Goal: Submit feedback/report problem

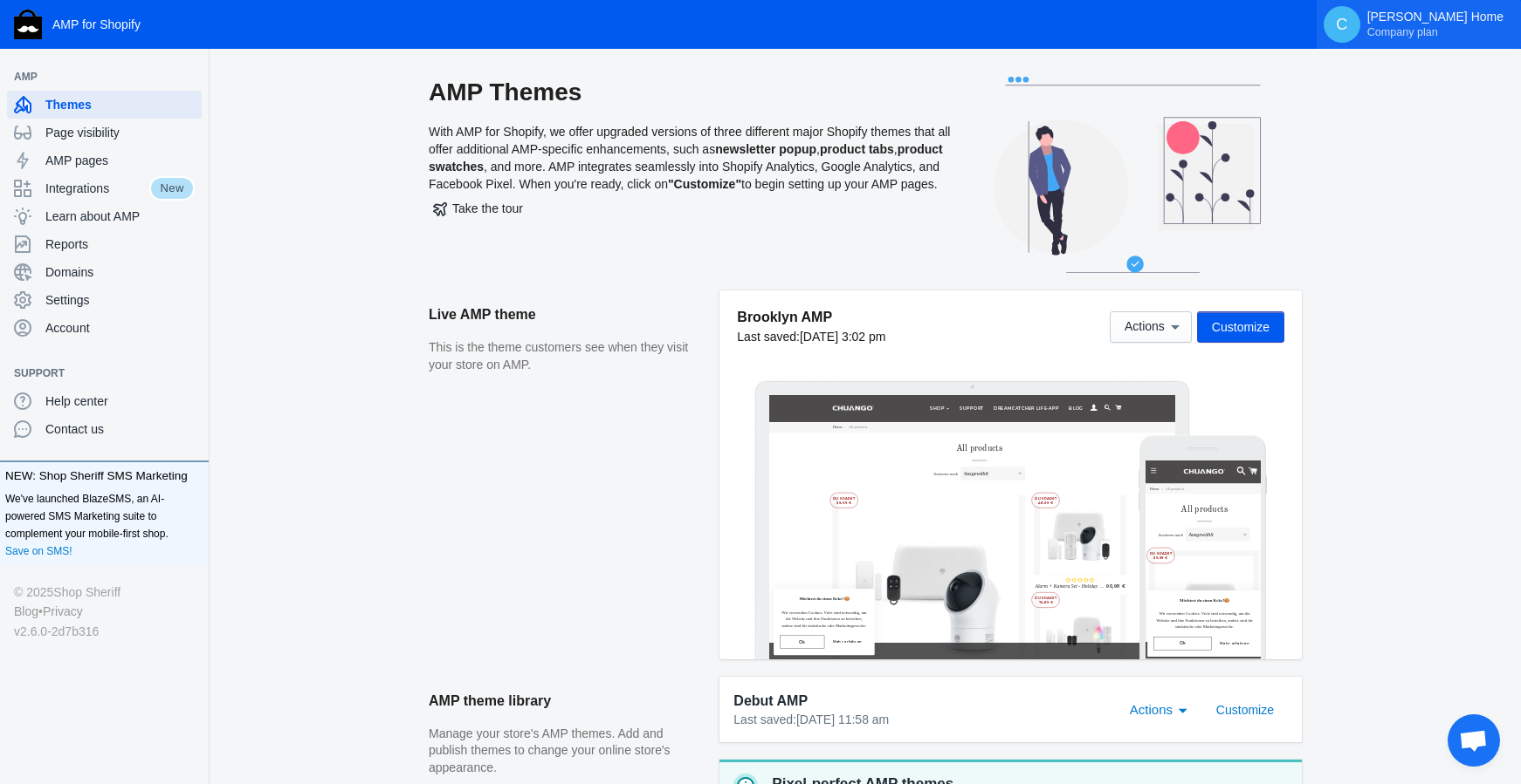
click at [1414, 24] on p "Chuango Smart Home Company plan" at bounding box center [1435, 25] width 137 height 30
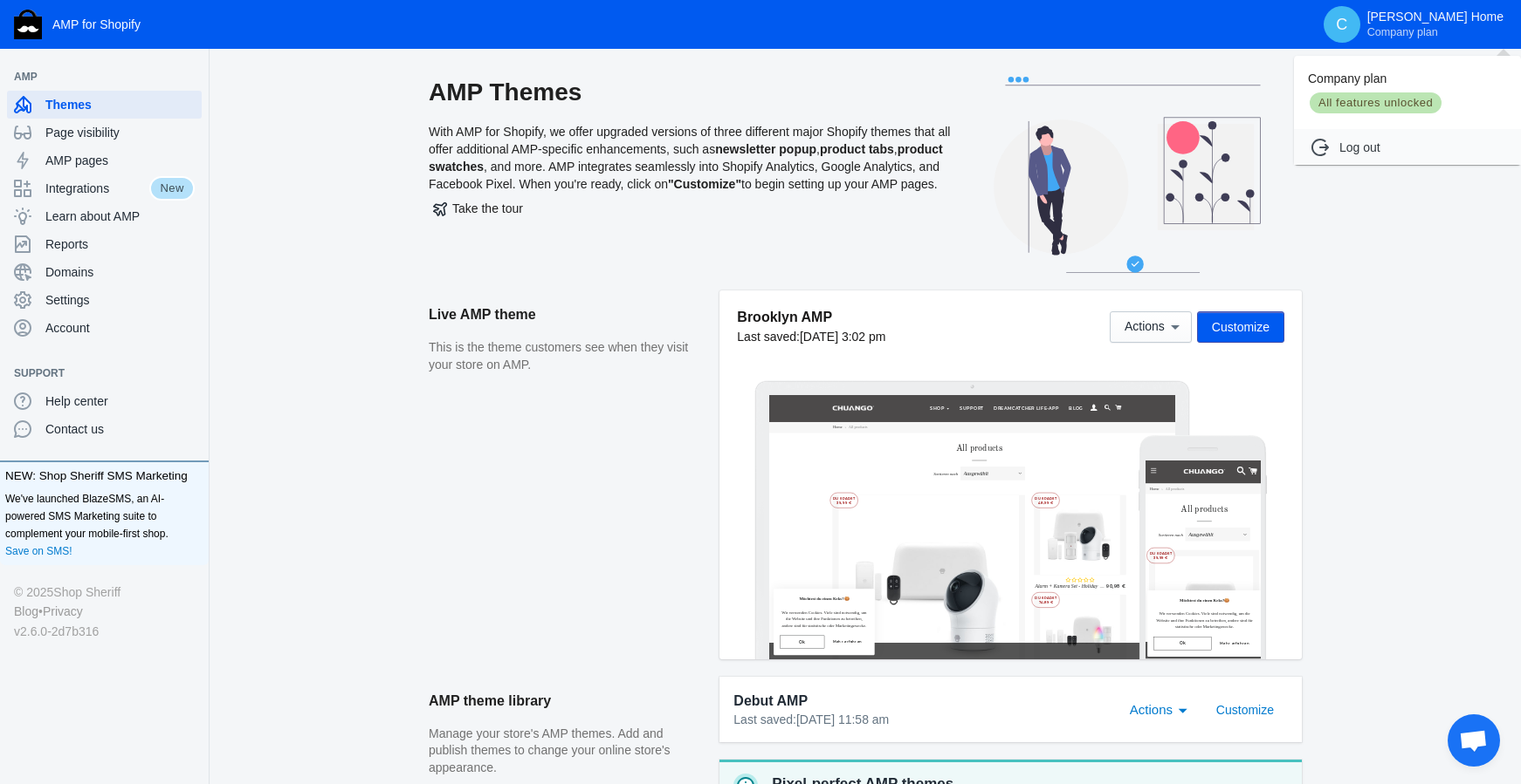
click at [88, 159] on div at bounding box center [760, 392] width 1521 height 784
click at [102, 131] on span "Page visibility" at bounding box center [121, 132] width 150 height 18
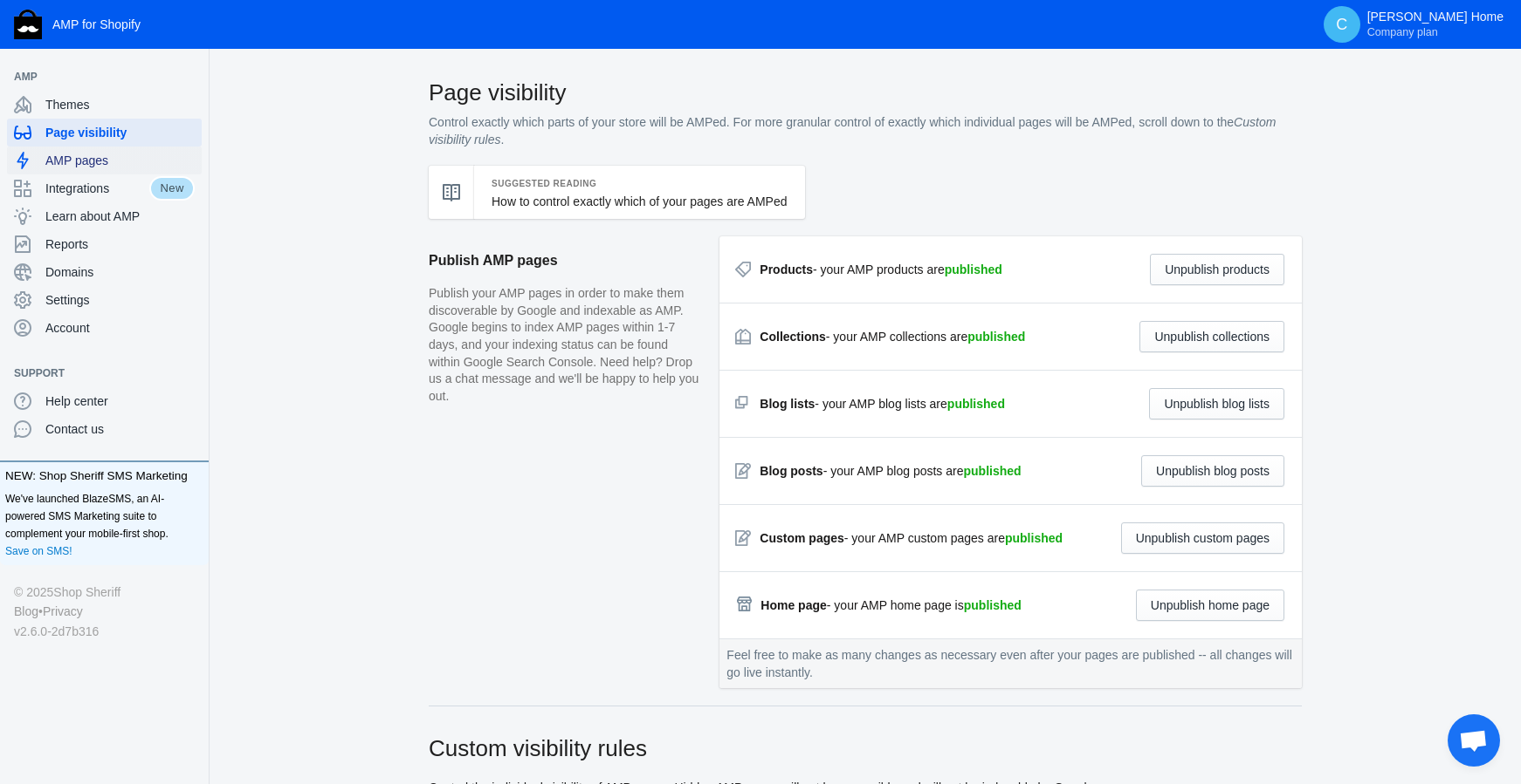
scroll to position [2, 0]
click at [77, 158] on span "AMP pages" at bounding box center [121, 160] width 150 height 18
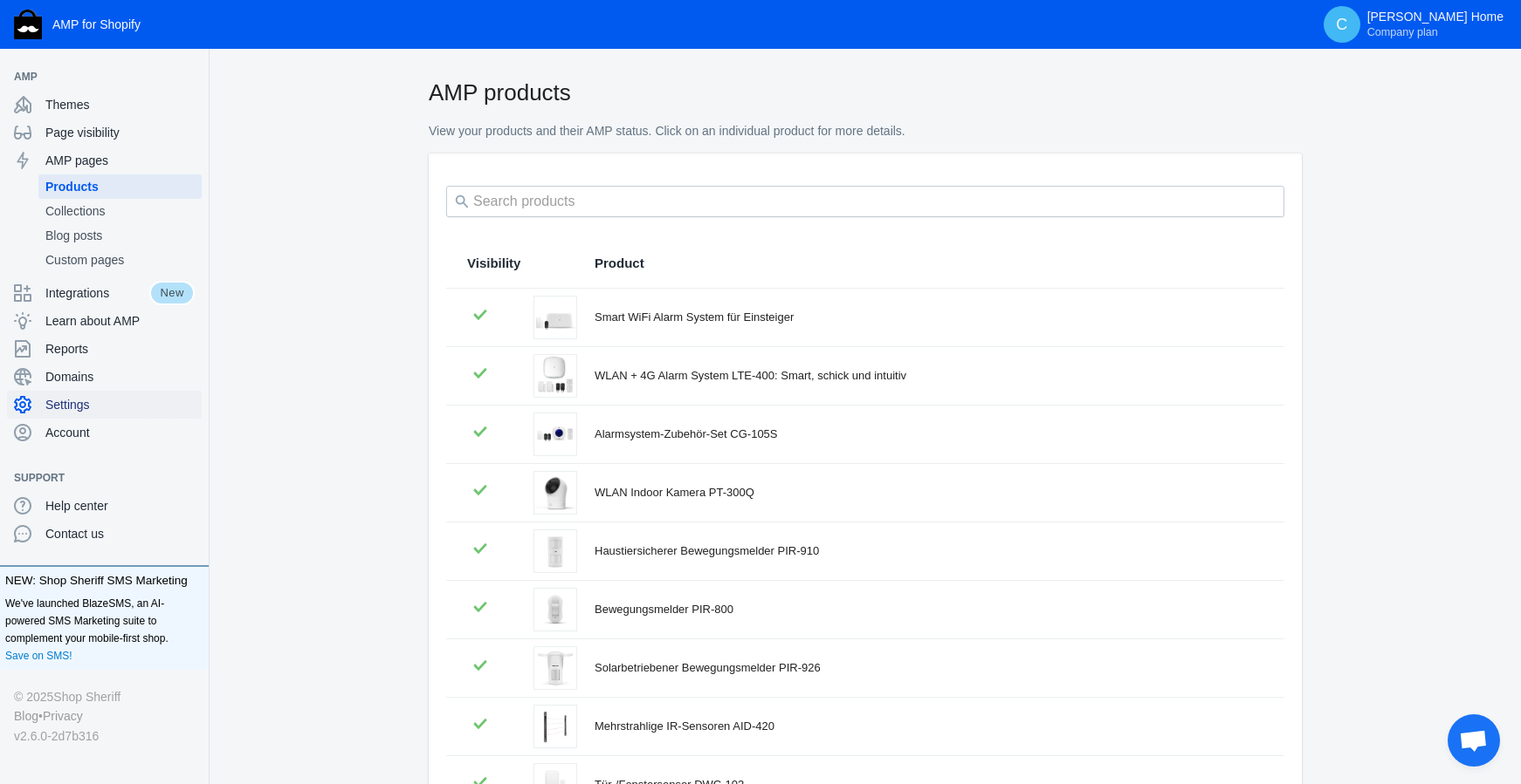
click at [75, 401] on span "Settings" at bounding box center [121, 405] width 150 height 18
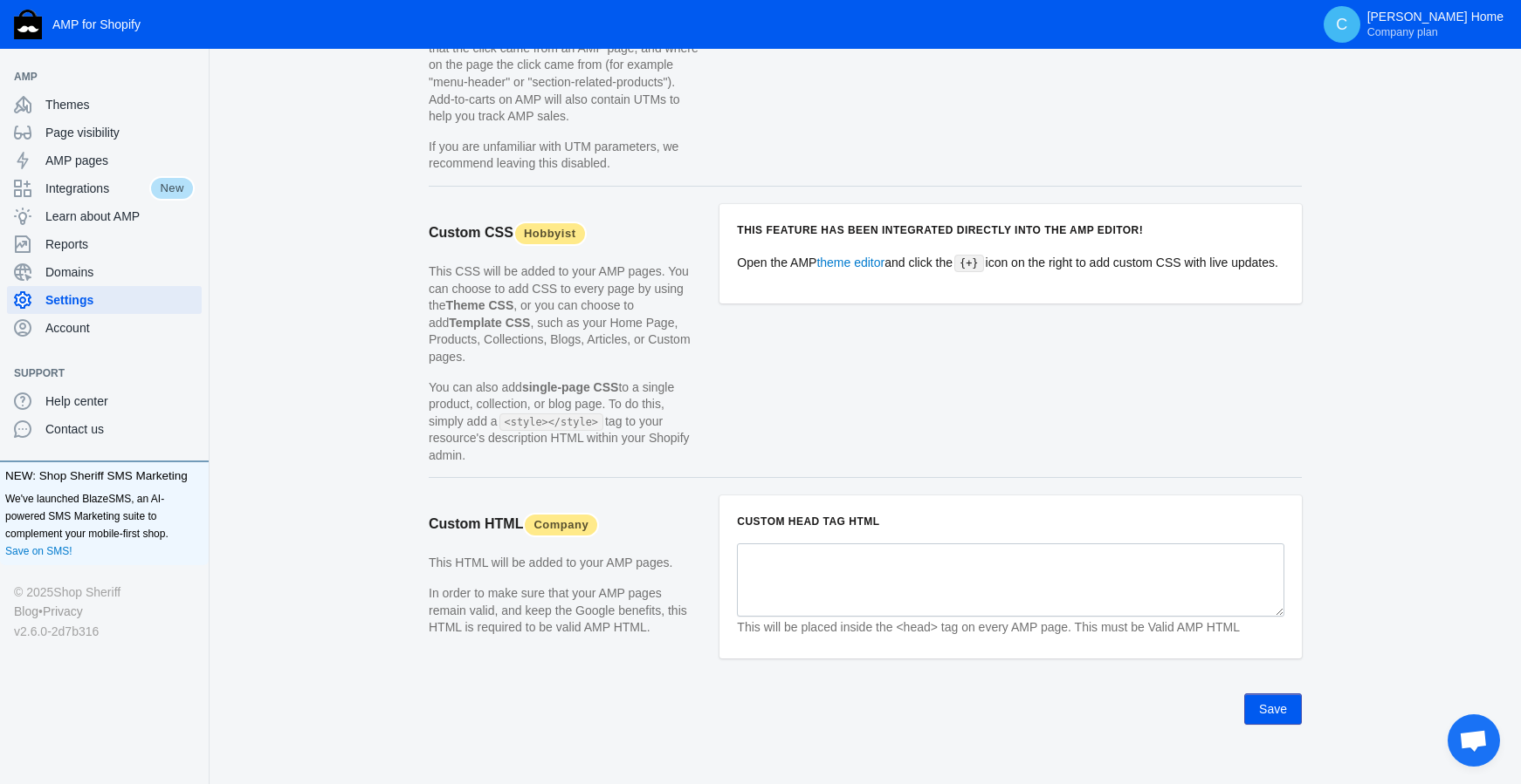
scroll to position [1642, 0]
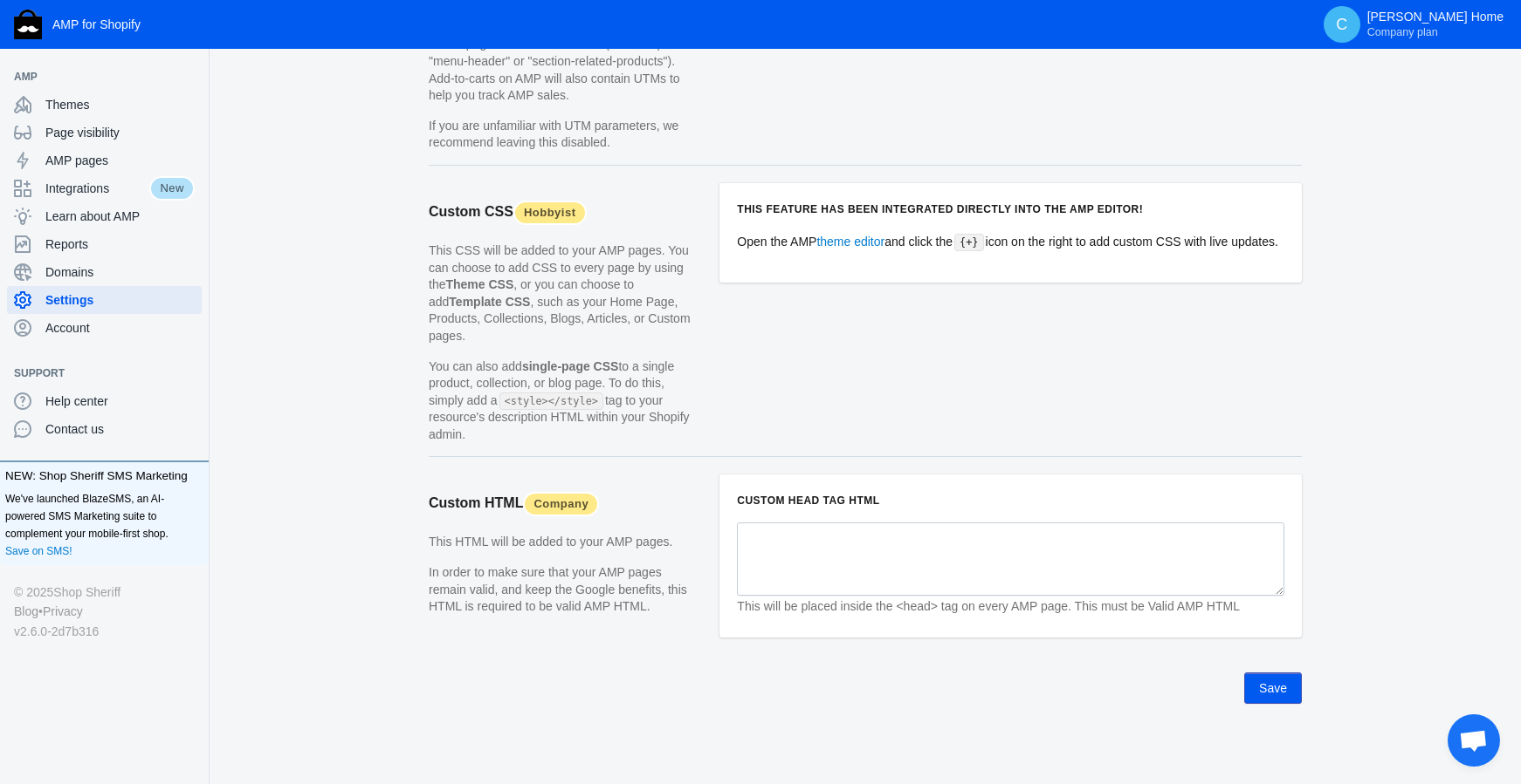
click at [1475, 743] on span "Chat öffnen" at bounding box center [1473, 742] width 29 height 25
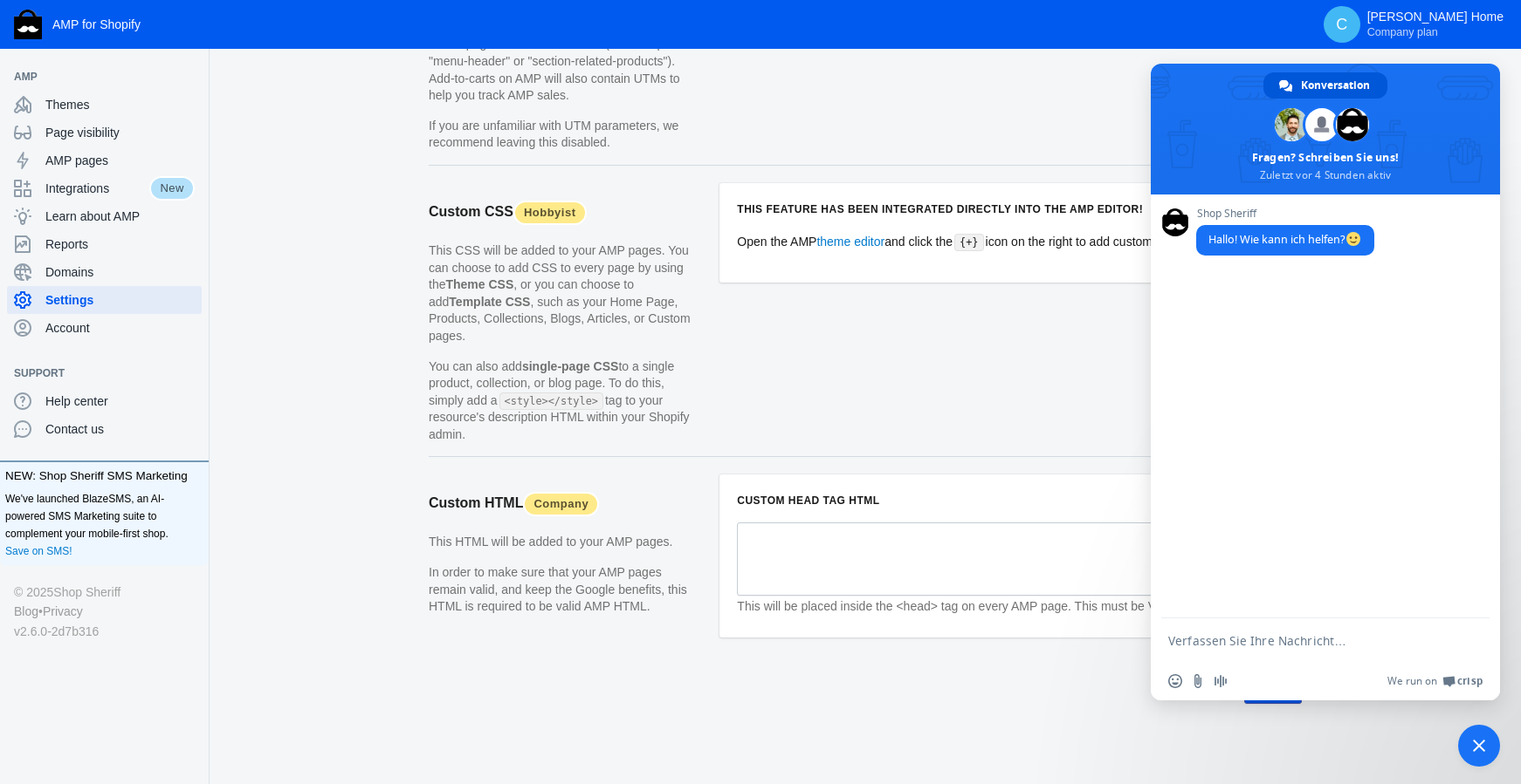
click at [1264, 631] on form at bounding box center [1306, 642] width 276 height 47
click at [1262, 638] on textarea "Verfassen Sie Ihre Nachricht…" at bounding box center [1306, 642] width 276 height 16
drag, startPoint x: 1218, startPoint y: 650, endPoint x: 1237, endPoint y: 660, distance: 21.5
click at [1218, 651] on textarea "Hallo aus [GEOGRAPHIC_DATA]! Ich habe von Shopify die Information bekommen, das…" at bounding box center [1306, 639] width 276 height 48
click at [1266, 657] on textarea "Hallo aus [GEOGRAPHIC_DATA]! Ich habe von Shopify die Information bekommen, das…" at bounding box center [1306, 639] width 276 height 48
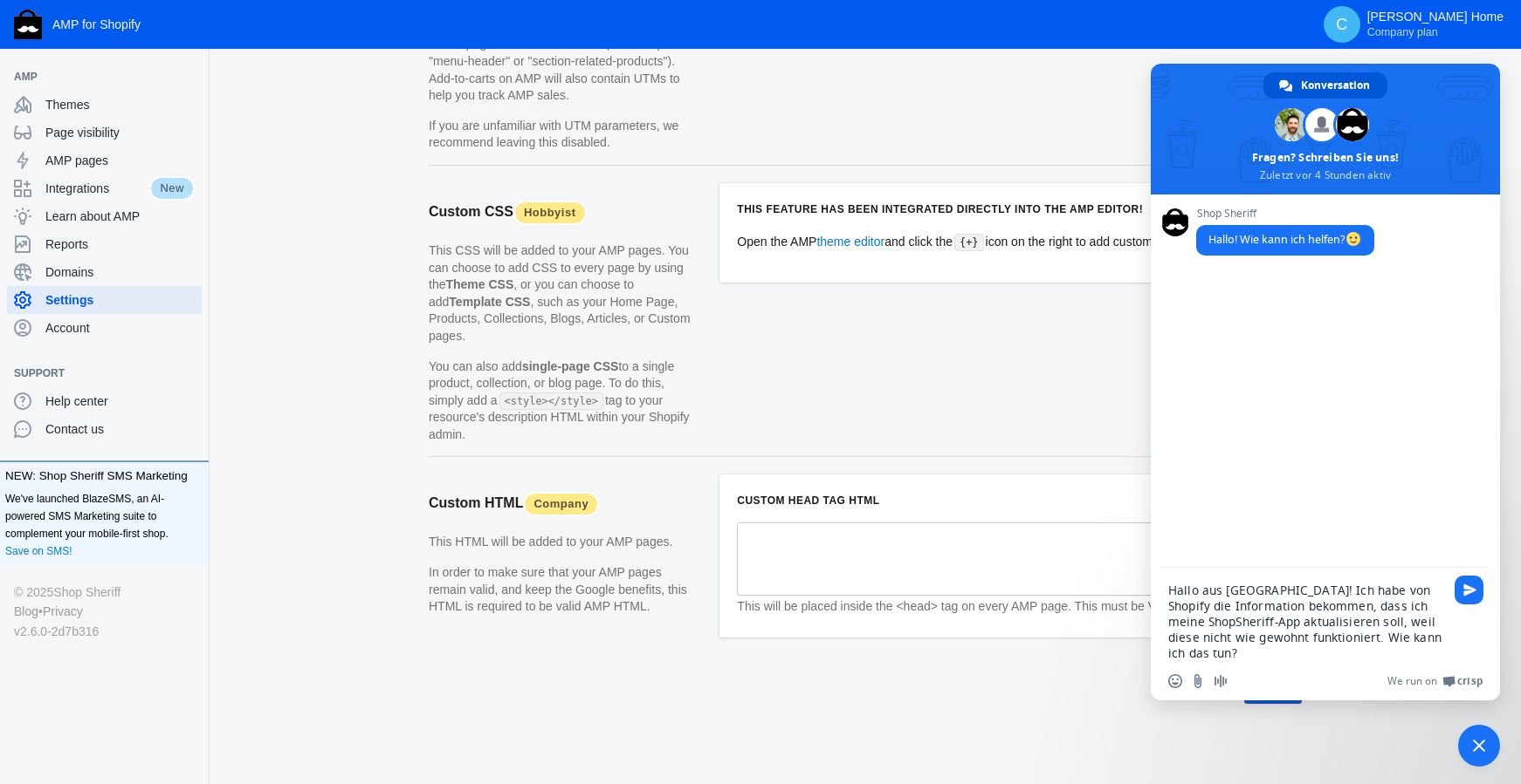
paste textarea "Verfassen Sie Ihre Nachricht…"
type textarea "Hallo aus [GEOGRAPHIC_DATA]! Ich habe von Shopify die Information bekommen, das…"
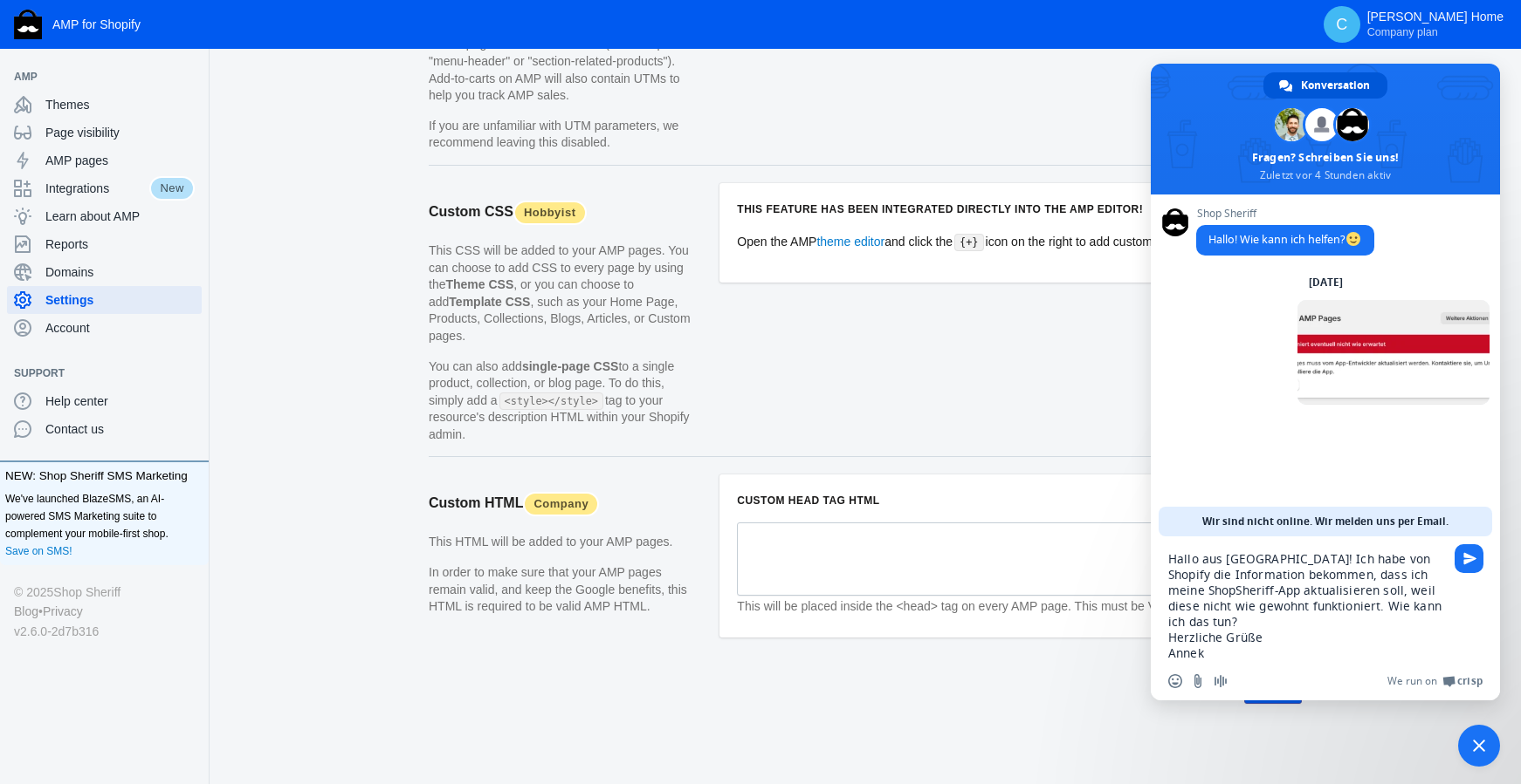
type textarea "Hallo aus [GEOGRAPHIC_DATA]! Ich habe von Shopify die Information bekommen, das…"
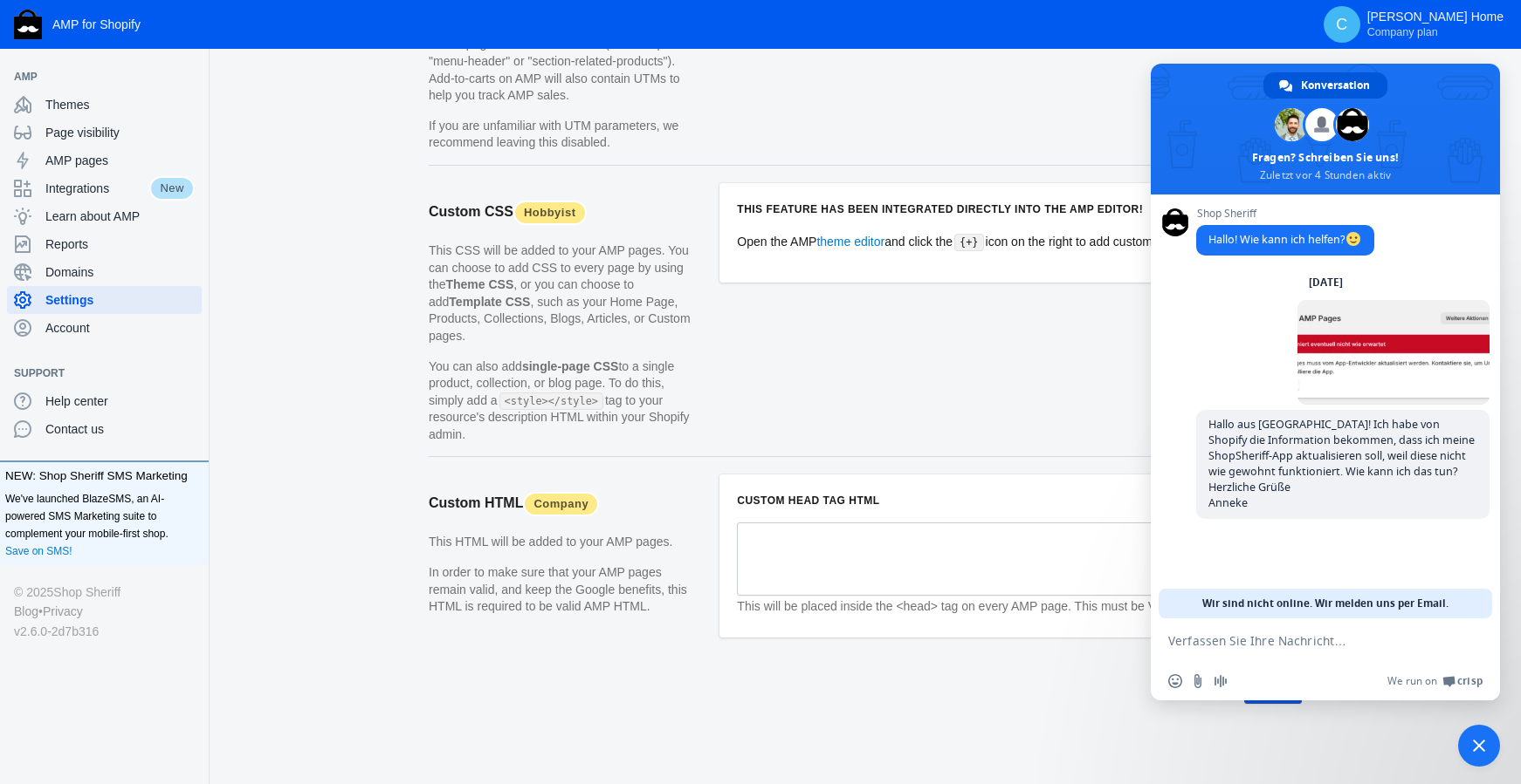
scroll to position [72, 0]
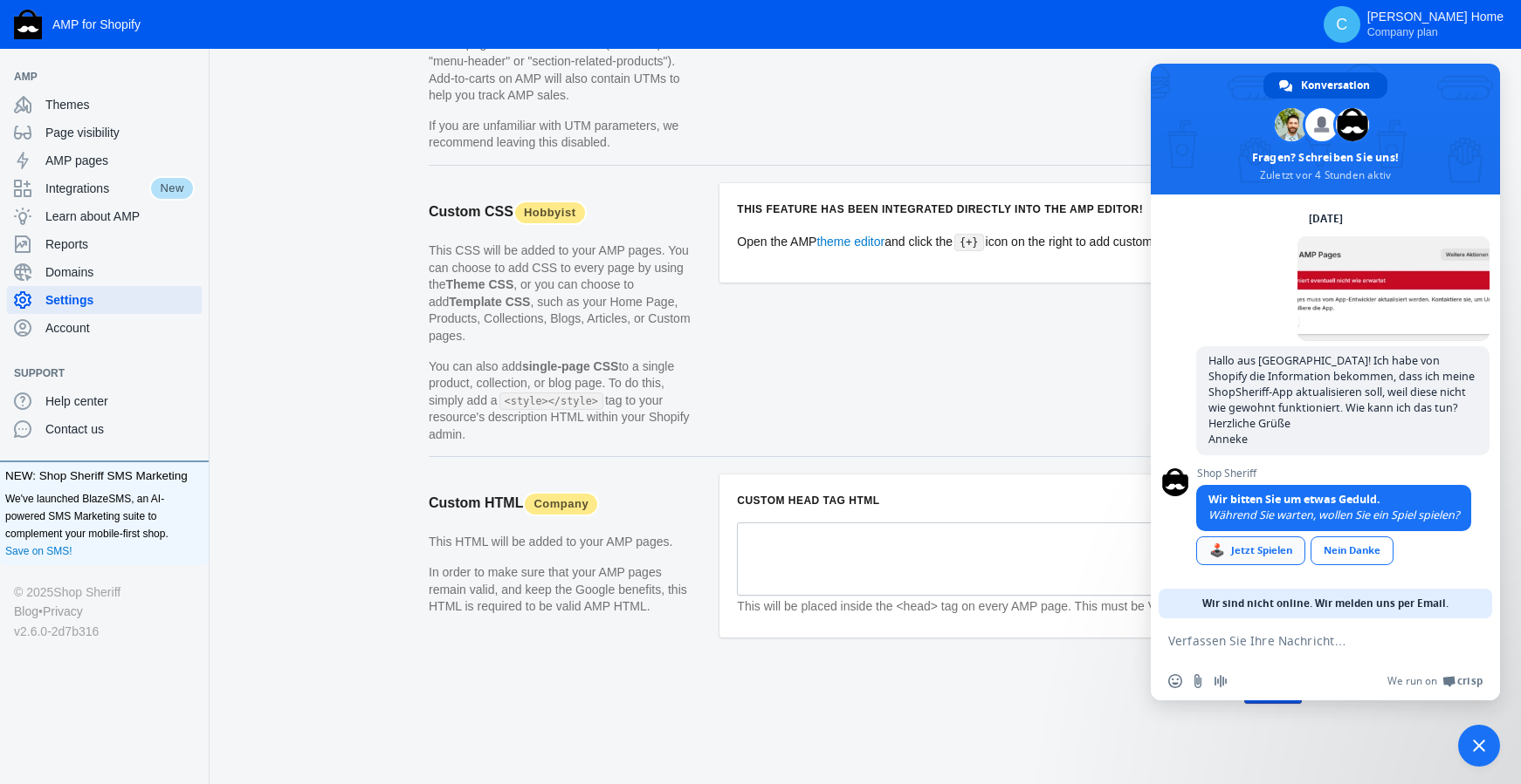
click at [1274, 551] on div "🕹️ Jetzt Spielen" at bounding box center [1250, 551] width 109 height 29
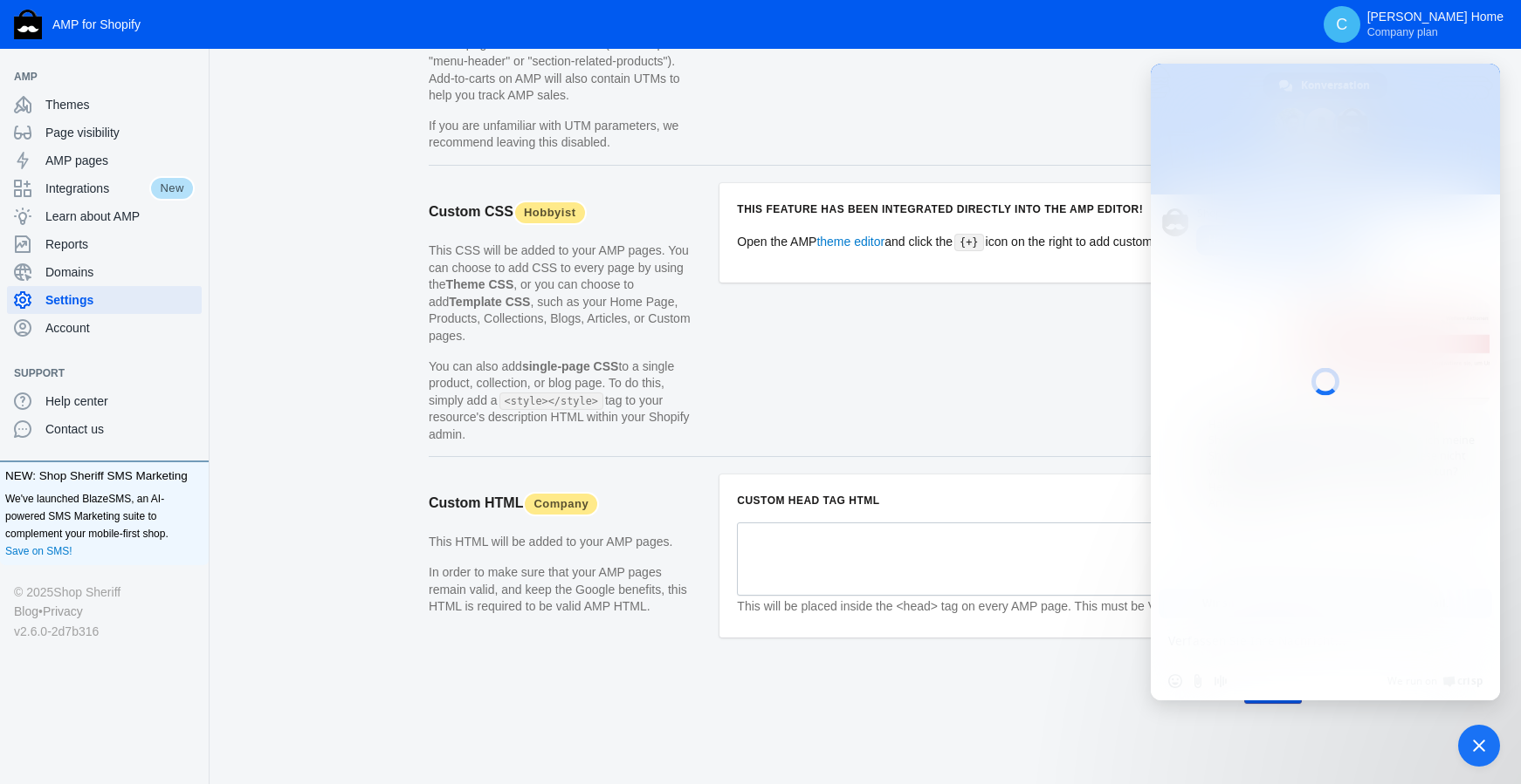
scroll to position [0, 0]
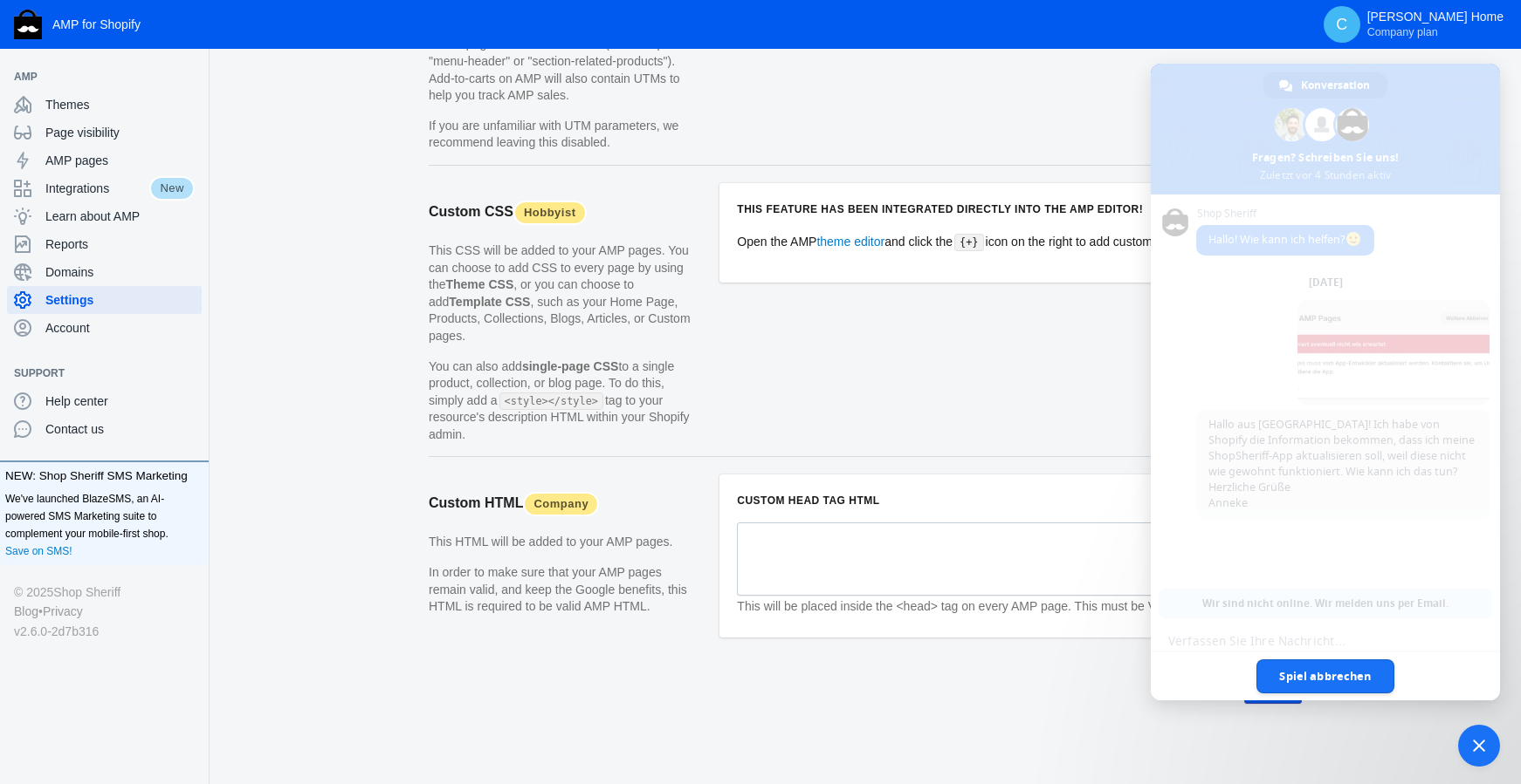
click at [1327, 679] on span "Spiel abbrechen" at bounding box center [1325, 676] width 138 height 34
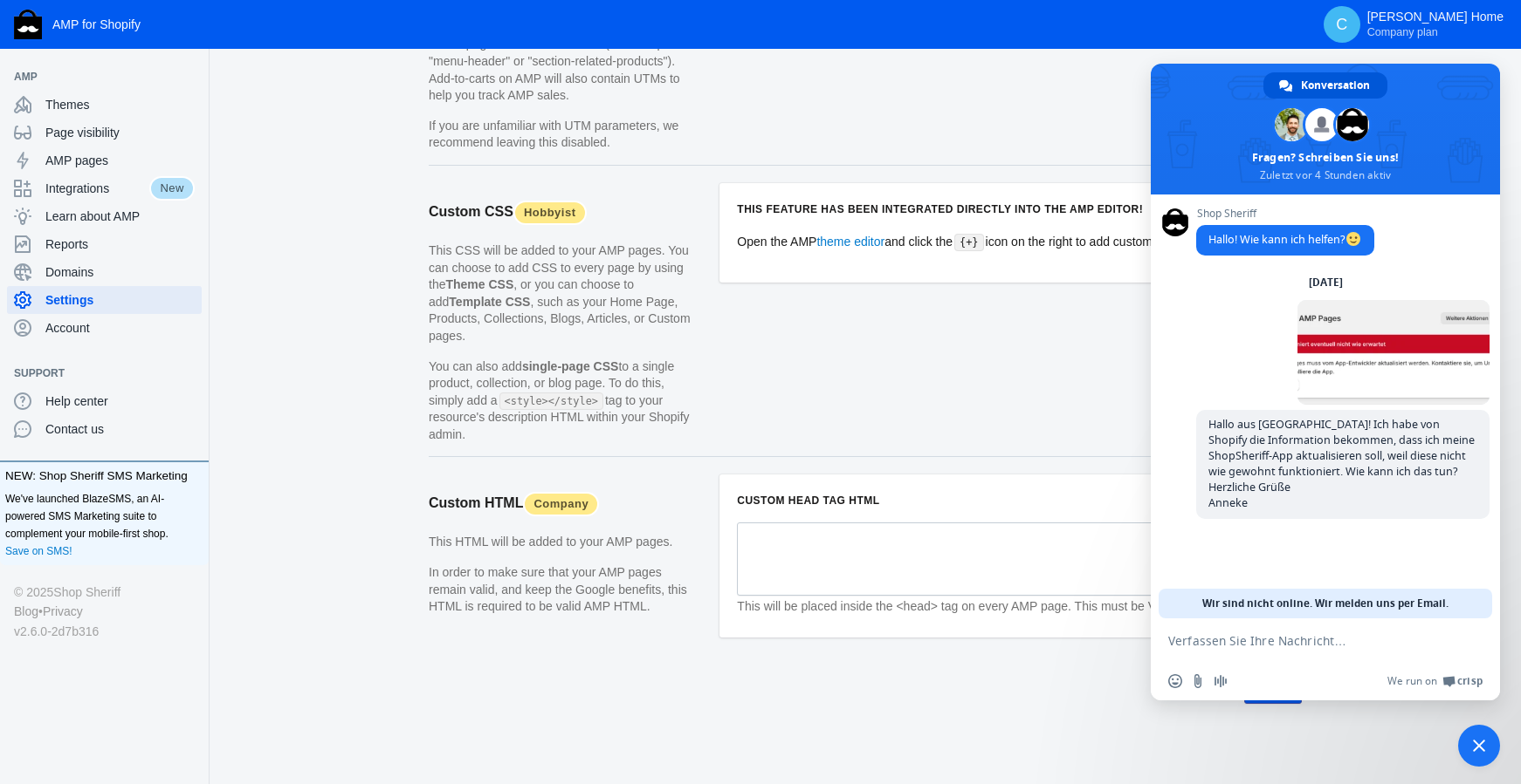
click at [946, 384] on article "This feature has been integrated directly into the AMP editor! Open the AMP the…" at bounding box center [1011, 320] width 582 height 274
click at [1283, 645] on textarea "Verfassen Sie Ihre Nachricht…" at bounding box center [1306, 642] width 276 height 16
type textarea "Alles klar! Meine Email ist [EMAIL_ADDRESS][DOMAIN_NAME]"
